Goal: Information Seeking & Learning: Learn about a topic

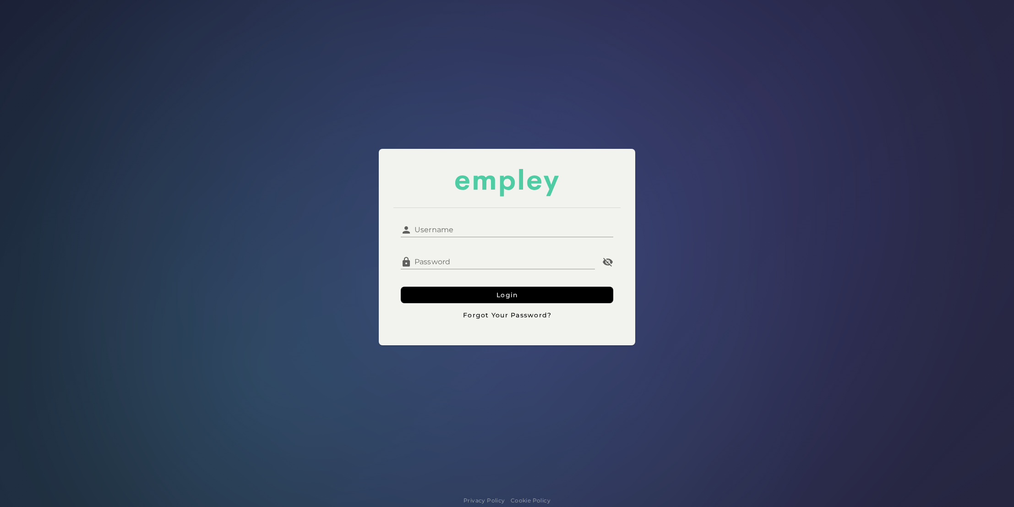
type input "******"
click at [461, 229] on input "******" at bounding box center [512, 226] width 201 height 22
click at [506, 292] on span "Login" at bounding box center [507, 295] width 22 height 8
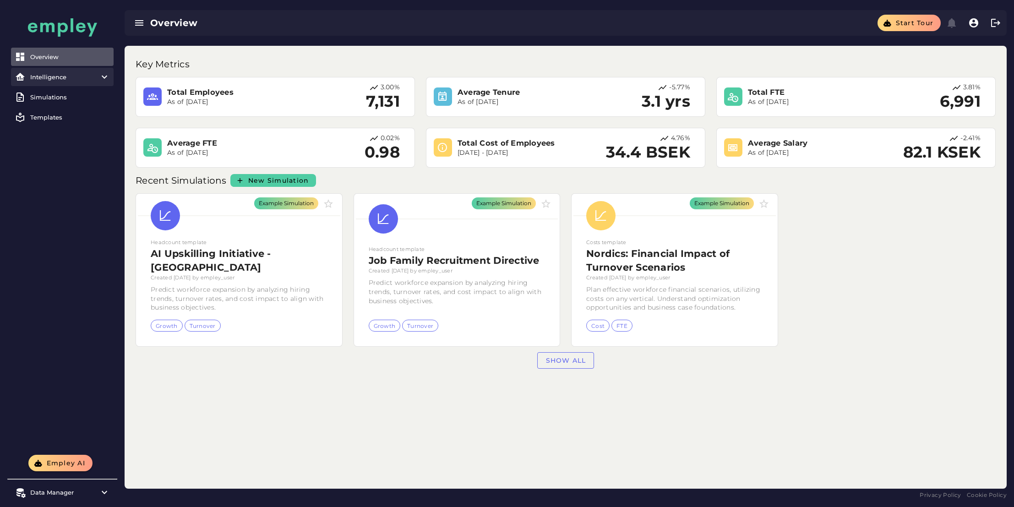
click at [104, 76] on icon at bounding box center [104, 76] width 11 height 11
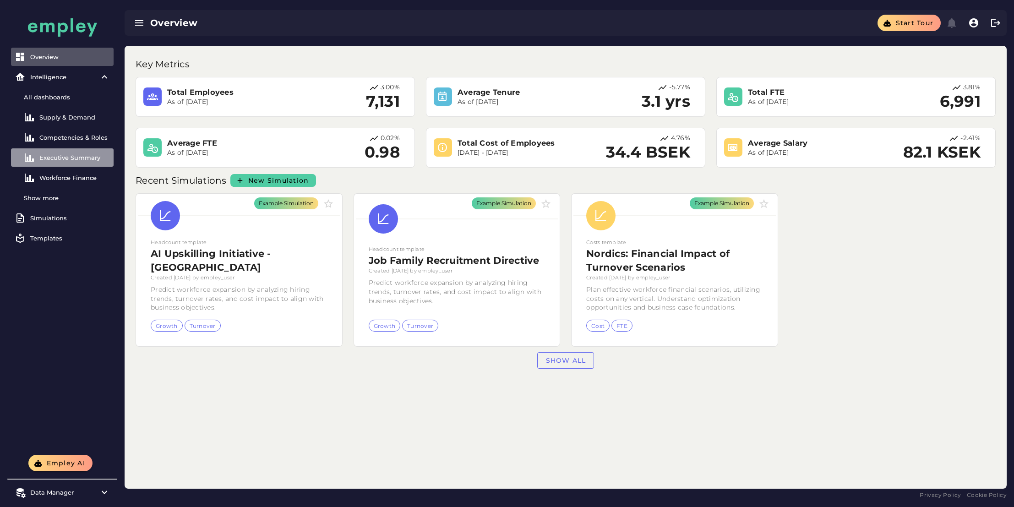
click at [89, 152] on link "Executive Summary" at bounding box center [62, 157] width 103 height 18
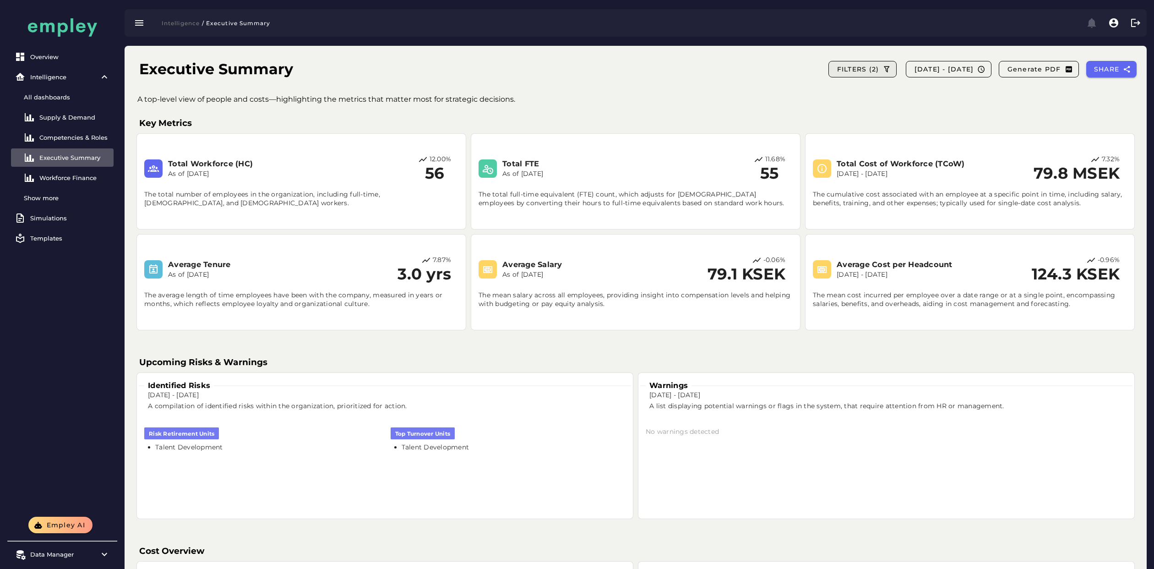
click at [882, 66] on icon "button" at bounding box center [886, 69] width 8 height 8
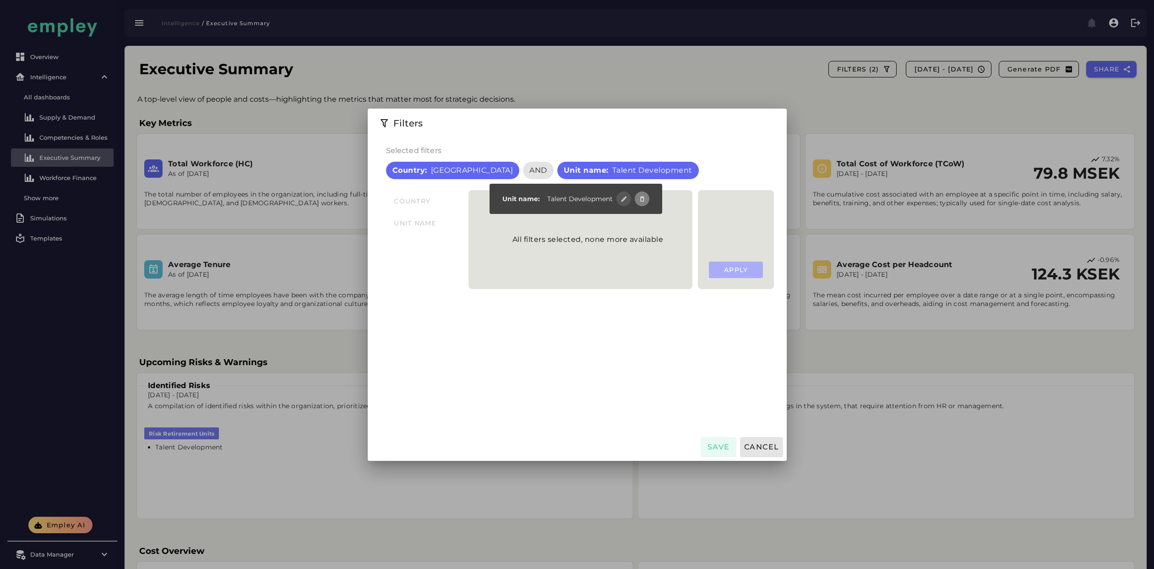
click at [644, 197] on icon "button" at bounding box center [642, 199] width 7 height 7
click at [722, 451] on span "Save" at bounding box center [718, 446] width 23 height 9
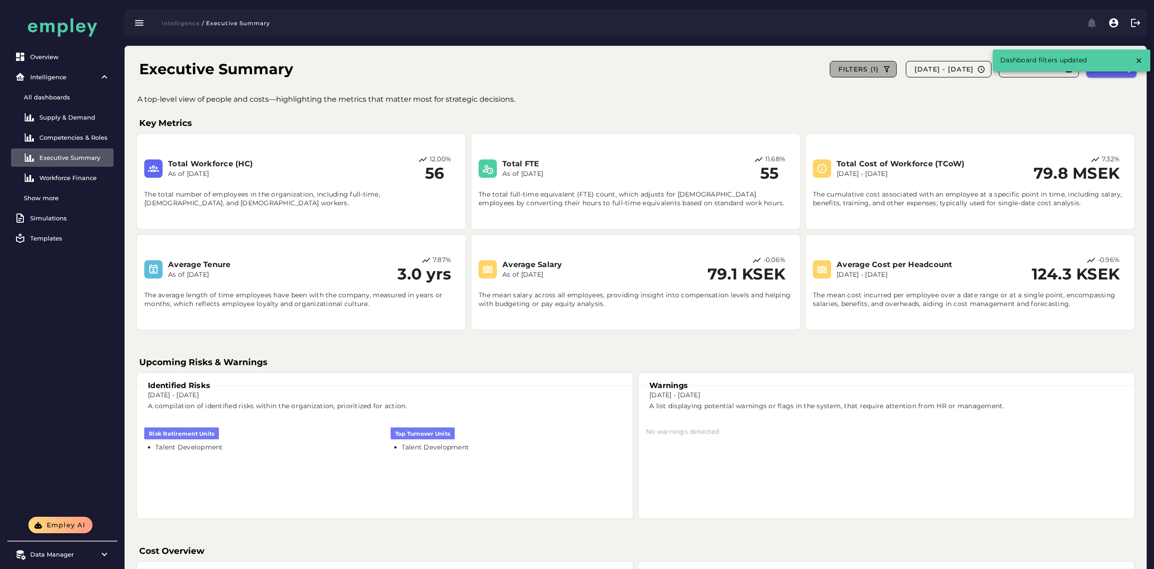
click at [855, 65] on button "FILTERS (1)" at bounding box center [863, 69] width 67 height 16
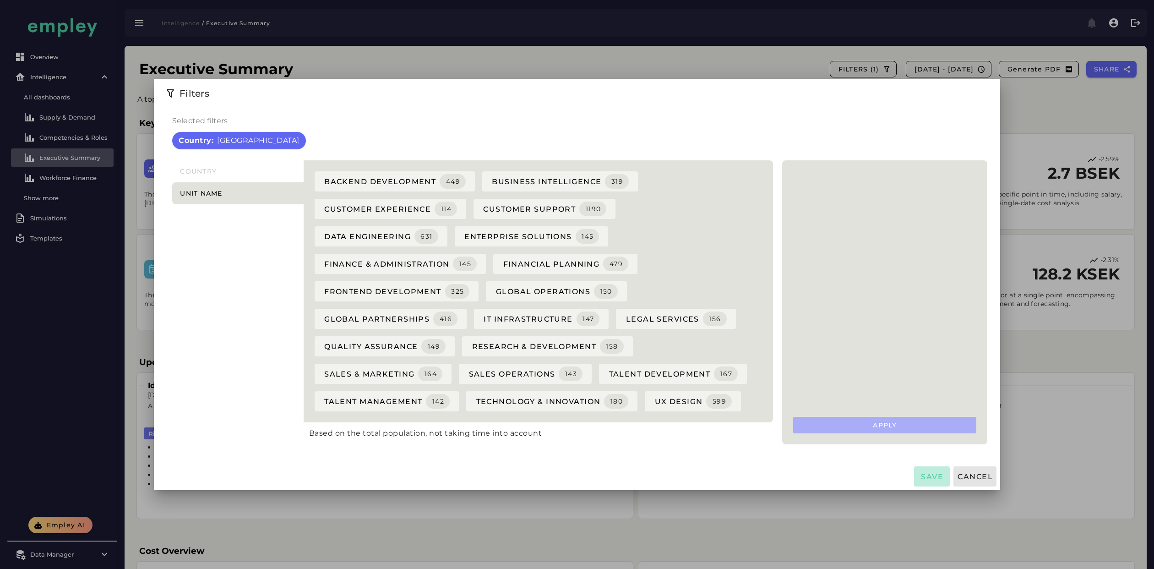
click at [925, 474] on span "Save" at bounding box center [931, 476] width 23 height 9
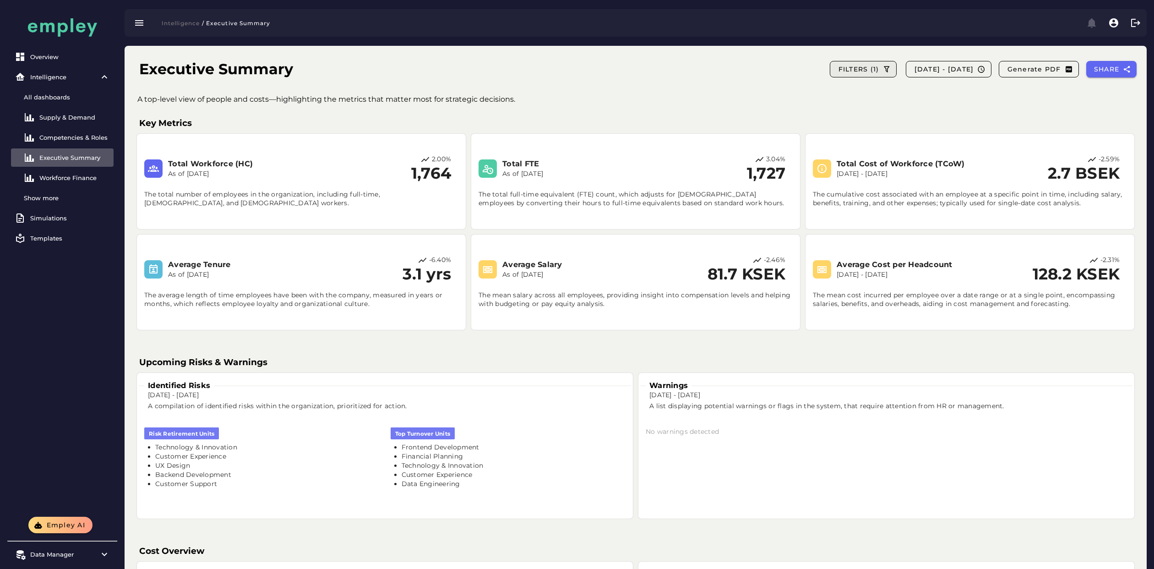
click at [867, 71] on button "FILTERS (1)" at bounding box center [863, 69] width 67 height 16
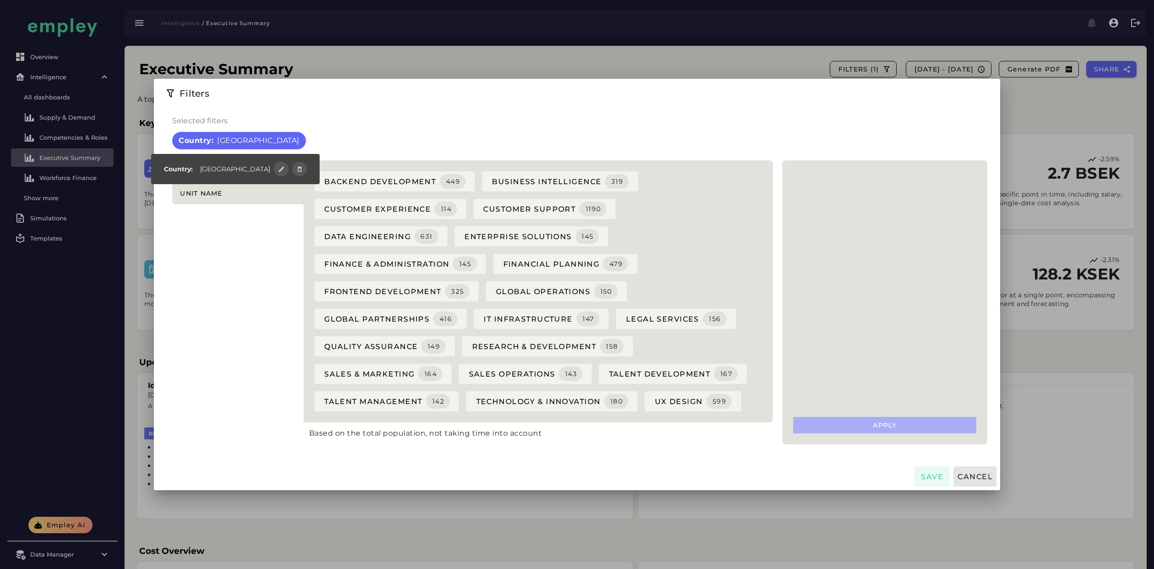
click at [228, 143] on span "[GEOGRAPHIC_DATA]" at bounding box center [258, 140] width 82 height 11
drag, startPoint x: 204, startPoint y: 230, endPoint x: 203, endPoint y: 191, distance: 39.4
click at [203, 230] on div "Country Unit name" at bounding box center [235, 302] width 137 height 295
click at [982, 476] on span "Cancel" at bounding box center [975, 476] width 36 height 9
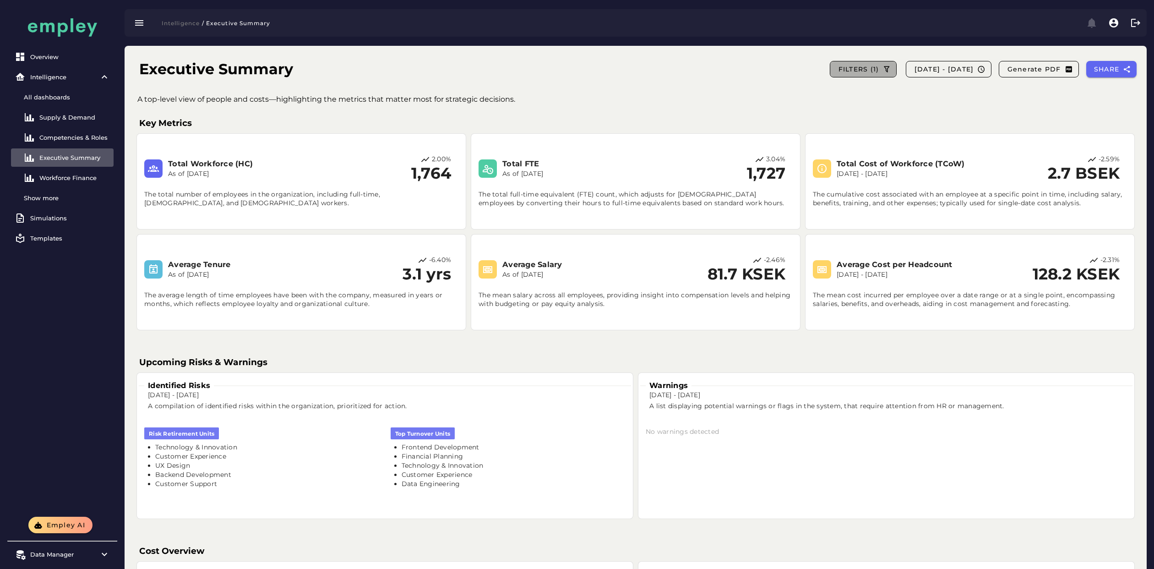
click at [866, 70] on button "FILTERS (1)" at bounding box center [863, 69] width 67 height 16
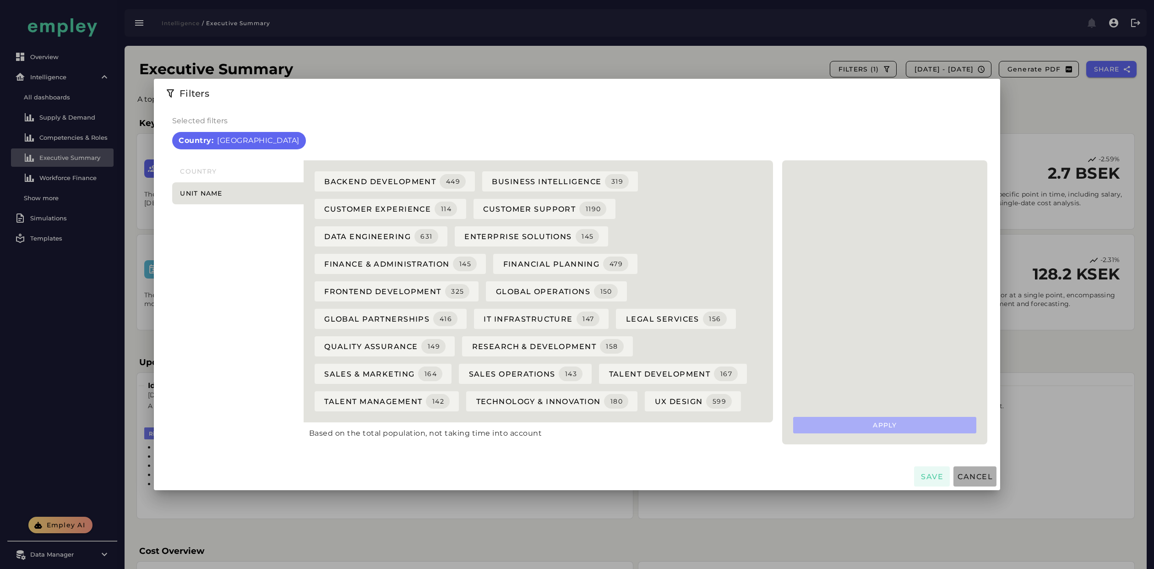
click at [991, 479] on span "Cancel" at bounding box center [975, 476] width 36 height 9
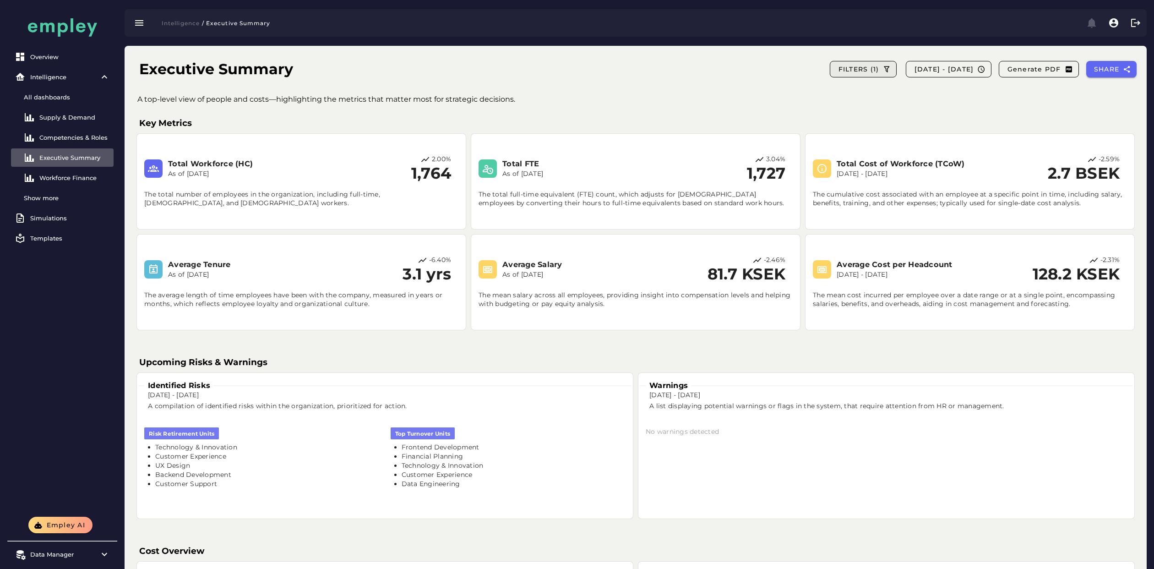
click at [838, 68] on span "FILTERS (1)" at bounding box center [858, 69] width 41 height 8
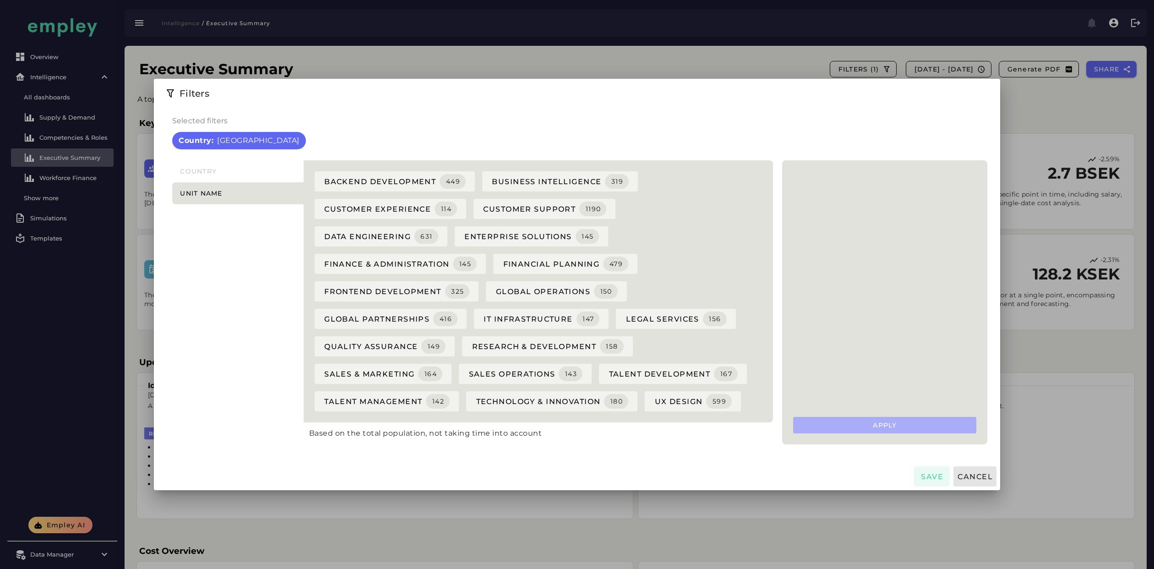
click at [569, 71] on div at bounding box center [577, 284] width 1154 height 569
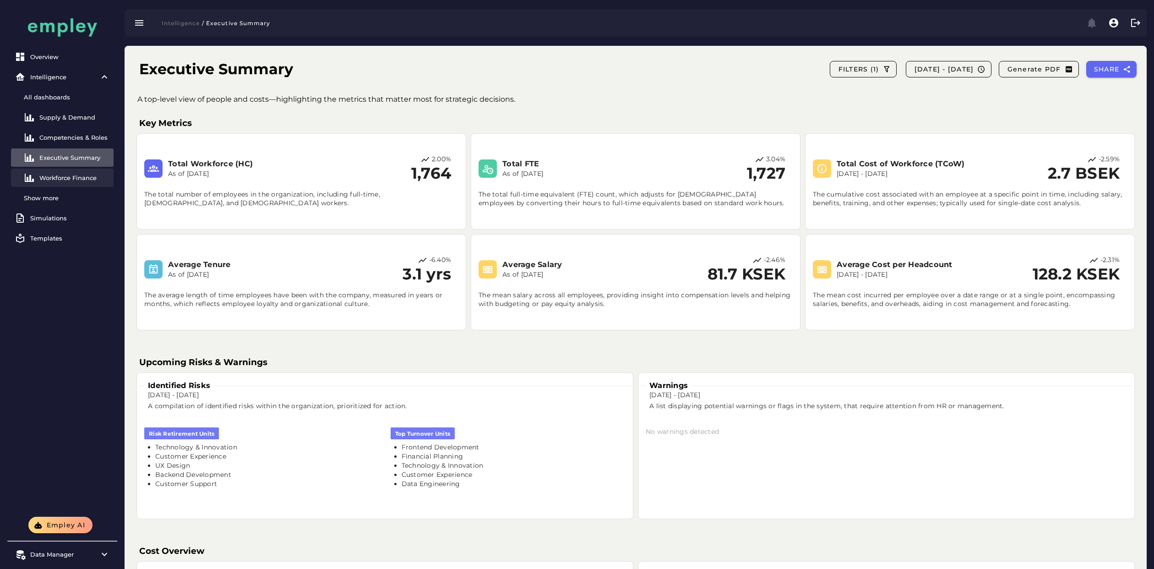
click at [71, 180] on div "Workforce Finance" at bounding box center [74, 177] width 71 height 7
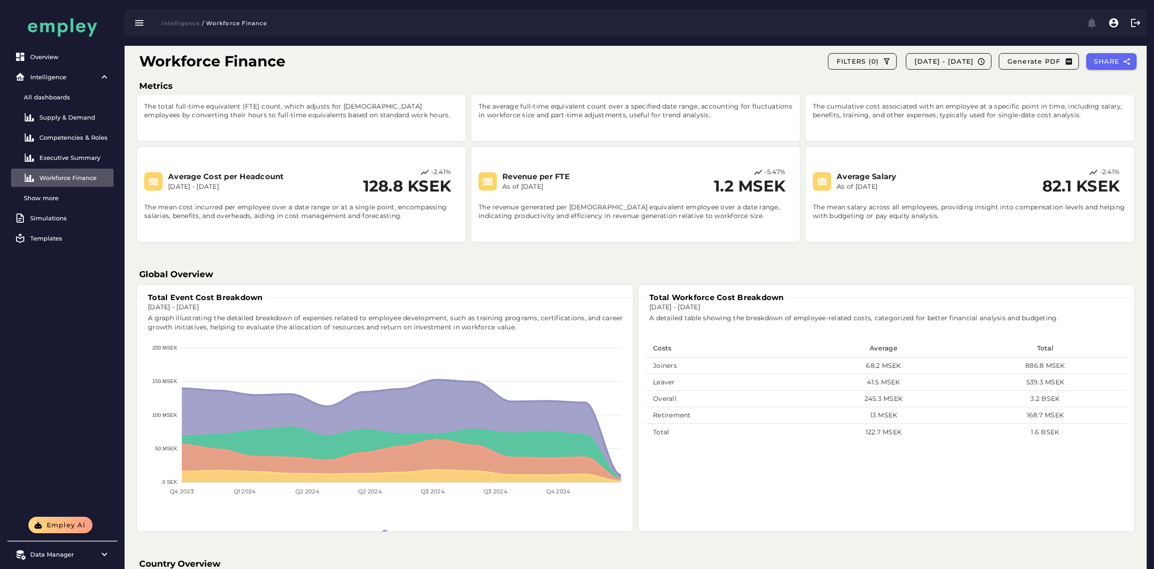
scroll to position [92, 0]
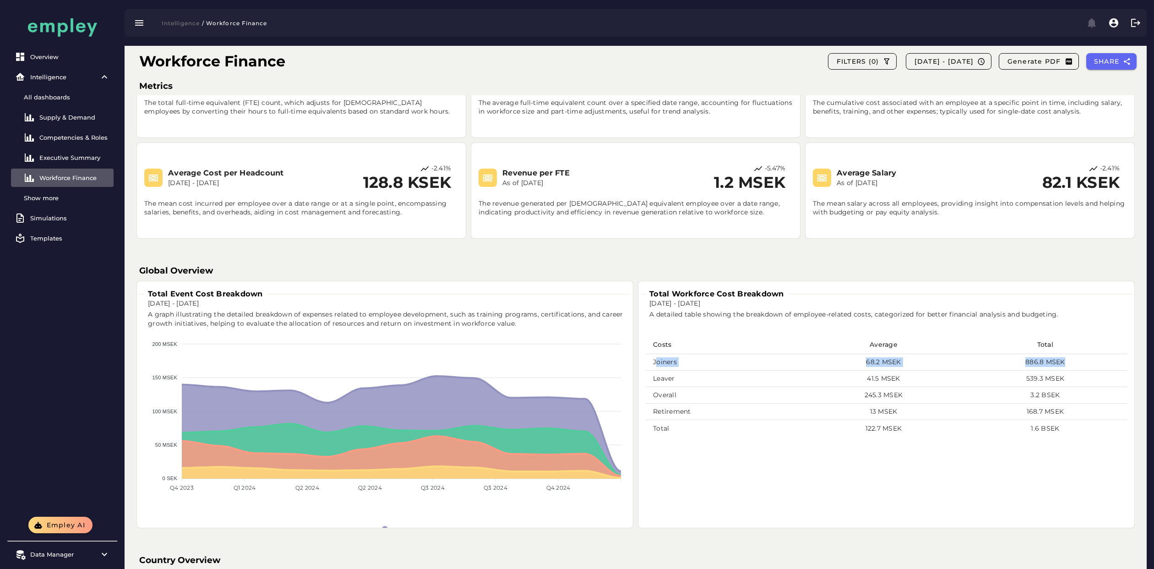
drag, startPoint x: 657, startPoint y: 362, endPoint x: 1079, endPoint y: 362, distance: 422.2
click at [1013, 362] on tr "Joiners 68.2 MSEK 886.8 MSEK" at bounding box center [886, 362] width 481 height 16
click at [805, 362] on td "68.2 MSEK" at bounding box center [883, 362] width 159 height 16
drag, startPoint x: 756, startPoint y: 379, endPoint x: 1075, endPoint y: 379, distance: 319.2
click at [1013, 379] on tr "Leaver 41.5 MSEK 539.3 MSEK" at bounding box center [886, 378] width 481 height 16
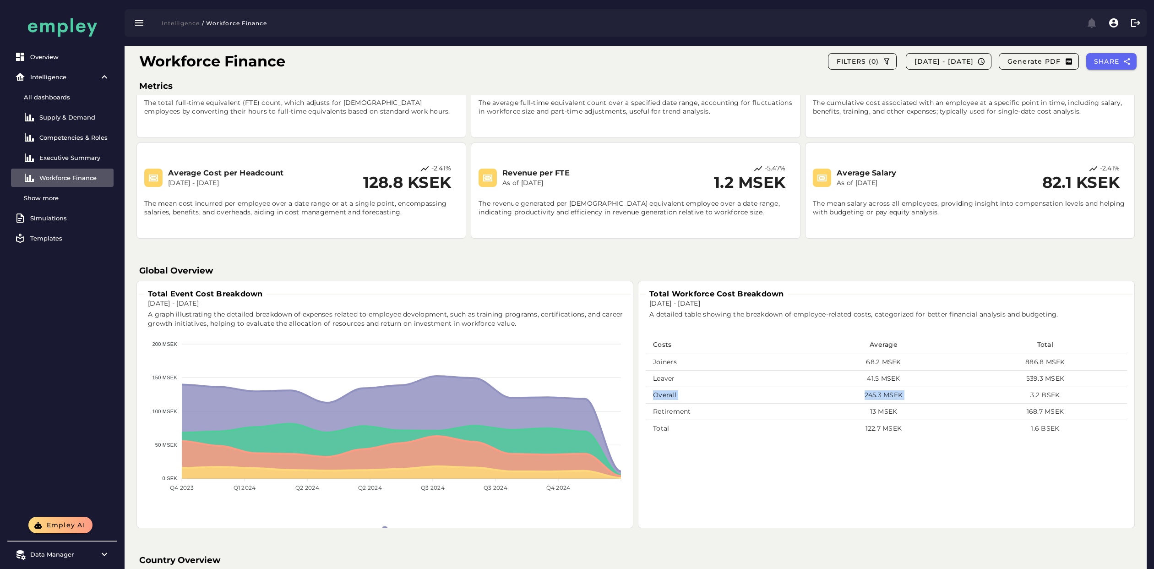
drag, startPoint x: 702, startPoint y: 394, endPoint x: 970, endPoint y: 391, distance: 268.4
click at [970, 391] on tr "Overall 245.3 MSEK 3.2 BSEK" at bounding box center [886, 395] width 481 height 16
click at [814, 333] on div "Costs Average Total Joiners 68.2 MSEK 886.8 MSEK Leaver 41.5 MSEK 539.3 MSEK Ov…" at bounding box center [886, 386] width 492 height 112
click at [1013, 22] on span at bounding box center [1092, 23] width 22 height 22
click at [54, 219] on div "Simulations" at bounding box center [70, 217] width 80 height 7
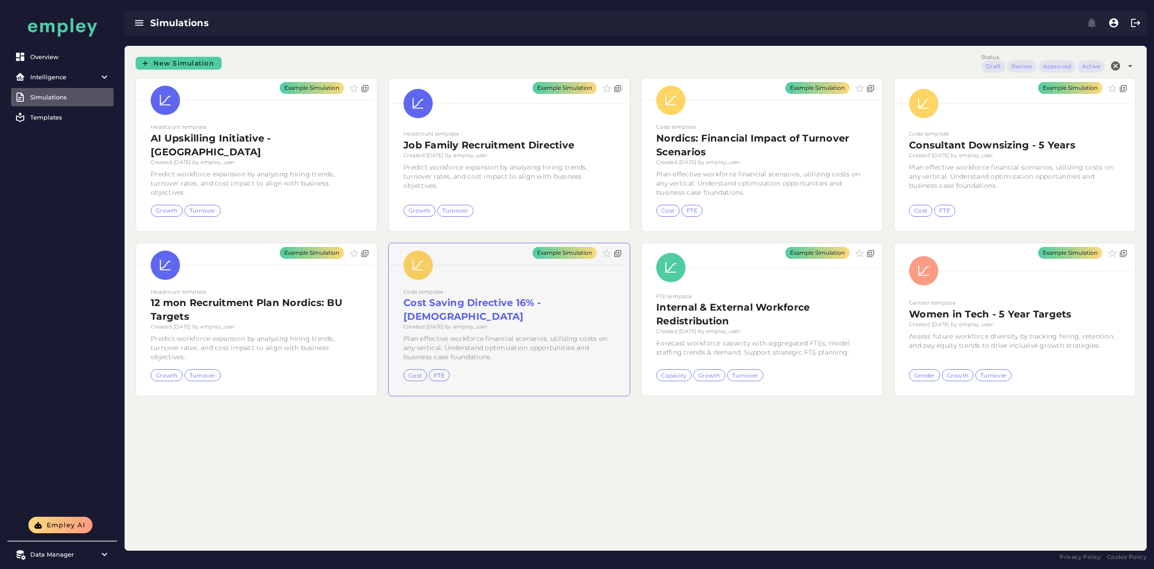
click at [523, 310] on div "Example Simulation" at bounding box center [509, 319] width 241 height 153
